Goal: Use online tool/utility: Utilize a website feature to perform a specific function

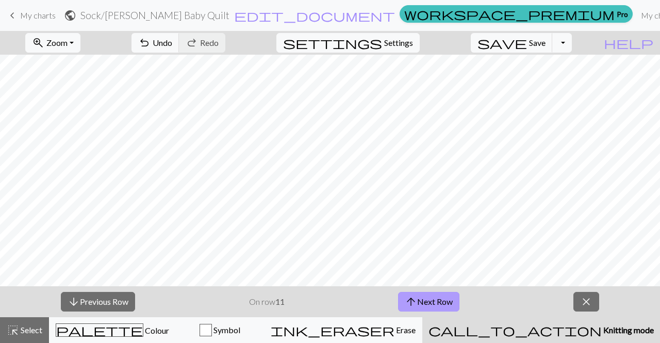
click at [413, 297] on span "arrow_upward" at bounding box center [411, 301] width 12 height 14
click at [413, 302] on span "arrow_upward" at bounding box center [411, 301] width 12 height 14
click at [420, 306] on button "arrow_upward Next Row" at bounding box center [428, 302] width 61 height 20
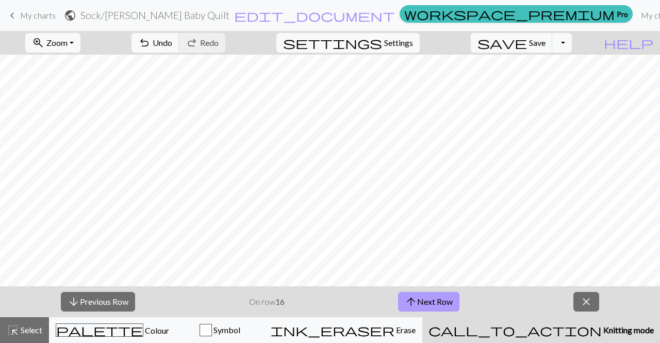
click at [420, 306] on button "arrow_upward Next Row" at bounding box center [428, 302] width 61 height 20
click at [440, 303] on button "arrow_upward Next Row" at bounding box center [428, 302] width 61 height 20
click at [601, 330] on span "Knitting mode" at bounding box center [627, 330] width 52 height 10
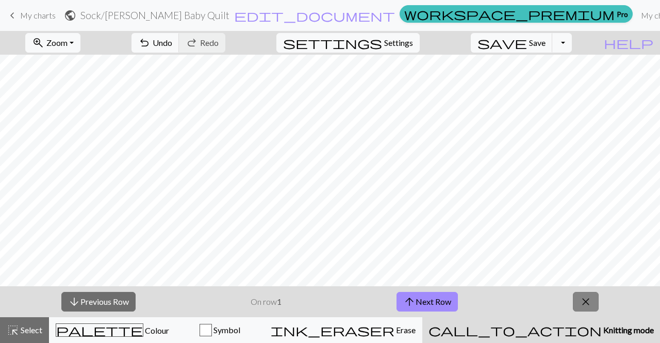
click at [588, 305] on span "close" at bounding box center [585, 301] width 12 height 14
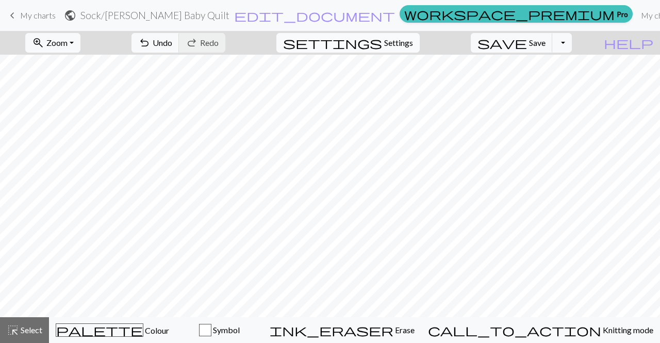
click at [413, 46] on span "Settings" at bounding box center [398, 43] width 29 height 12
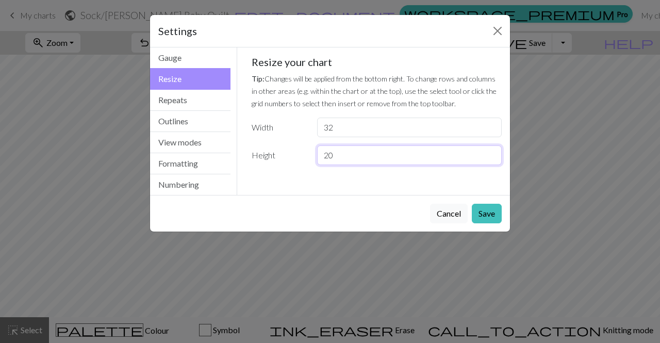
click at [327, 155] on input "20" at bounding box center [409, 155] width 184 height 20
type input "30"
click at [491, 214] on button "Save" at bounding box center [487, 214] width 30 height 20
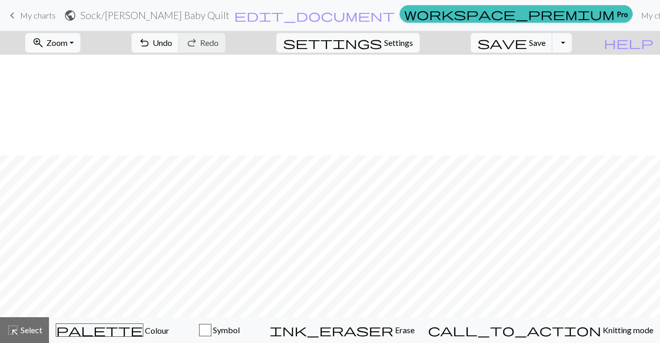
scroll to position [100, 0]
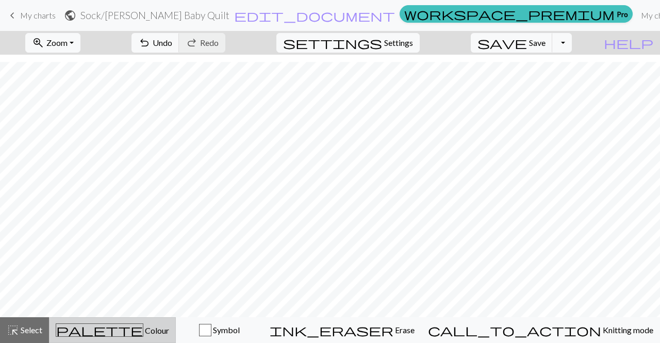
click at [143, 328] on span "Colour" at bounding box center [156, 330] width 26 height 10
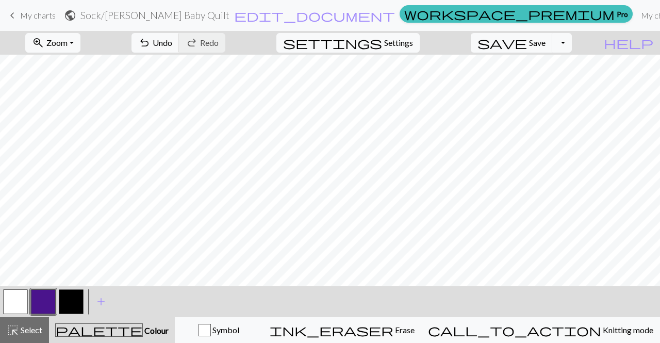
click at [75, 306] on button "button" at bounding box center [71, 301] width 25 height 25
click at [17, 295] on button "button" at bounding box center [15, 301] width 25 height 25
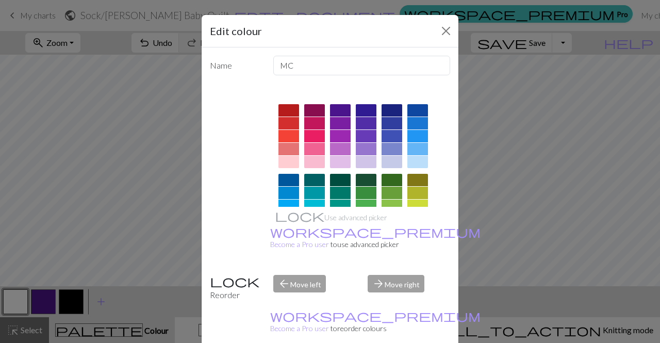
click at [29, 192] on div "Edit colour Name MC Use advanced picker workspace_premium Become a Pro user to …" at bounding box center [330, 171] width 660 height 343
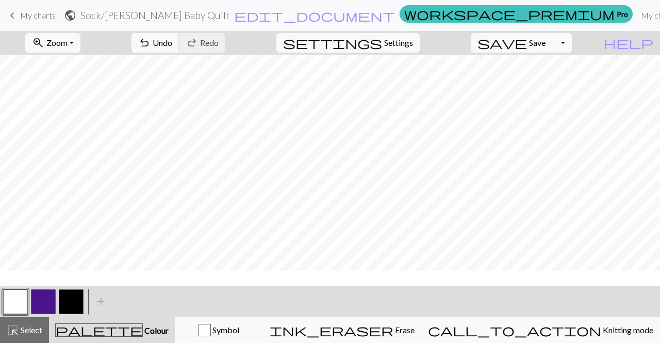
scroll to position [96, 0]
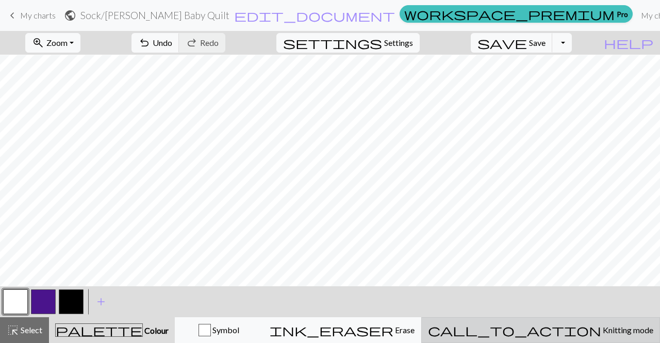
click at [601, 326] on span "Knitting mode" at bounding box center [627, 330] width 52 height 10
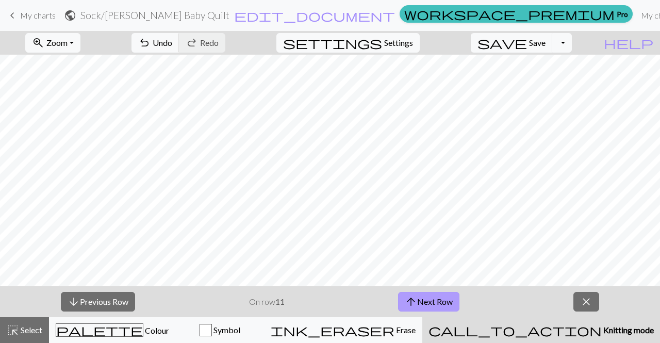
click at [422, 299] on button "arrow_upward Next Row" at bounding box center [428, 302] width 61 height 20
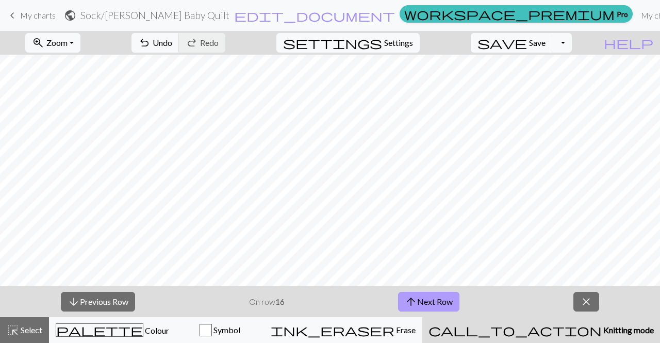
click at [443, 300] on button "arrow_upward Next Row" at bounding box center [428, 302] width 61 height 20
click at [545, 43] on span "Save" at bounding box center [537, 43] width 16 height 10
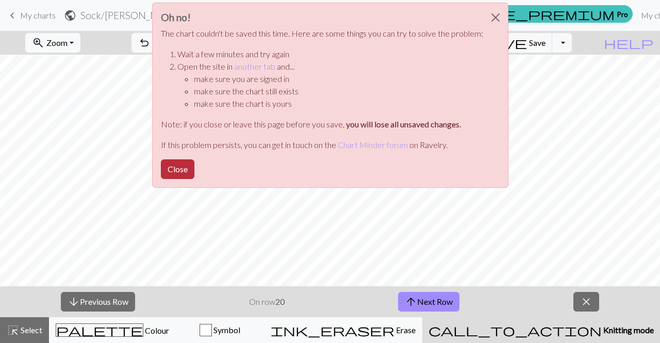
click at [173, 165] on button "Close" at bounding box center [177, 169] width 33 height 20
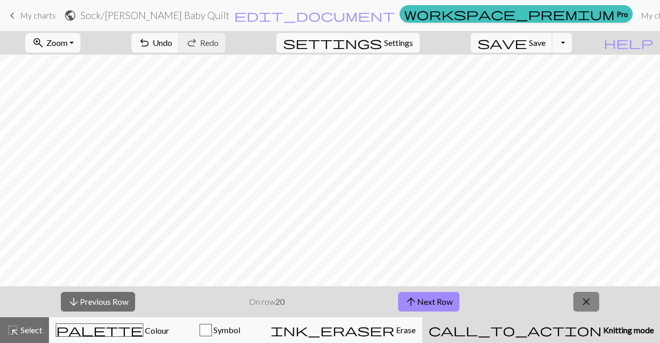
click at [590, 302] on span "close" at bounding box center [586, 301] width 12 height 14
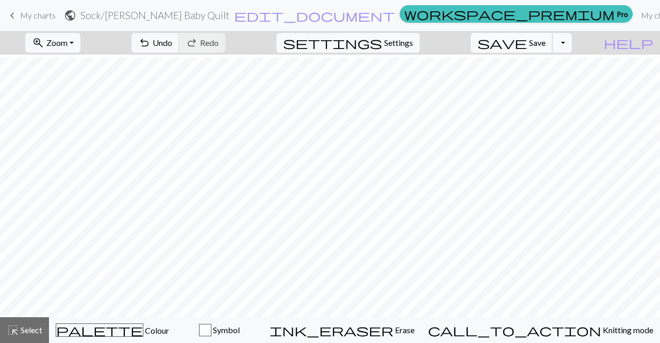
click at [545, 42] on span "Save" at bounding box center [537, 43] width 16 height 10
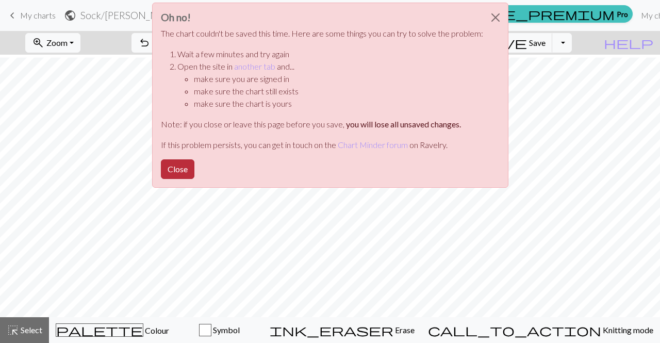
click at [184, 173] on button "Close" at bounding box center [177, 169] width 33 height 20
